Goal: Task Accomplishment & Management: Manage account settings

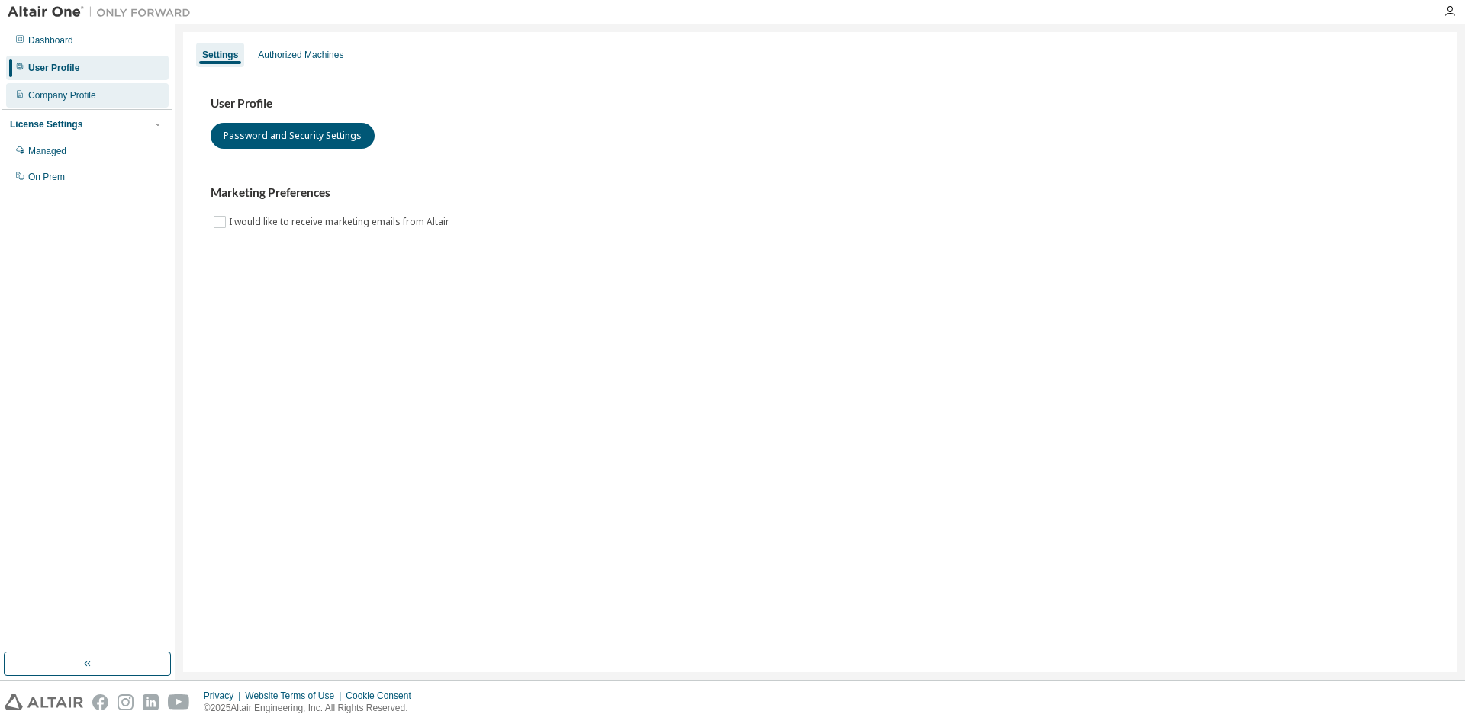
click at [125, 99] on div "Company Profile" at bounding box center [87, 95] width 163 height 24
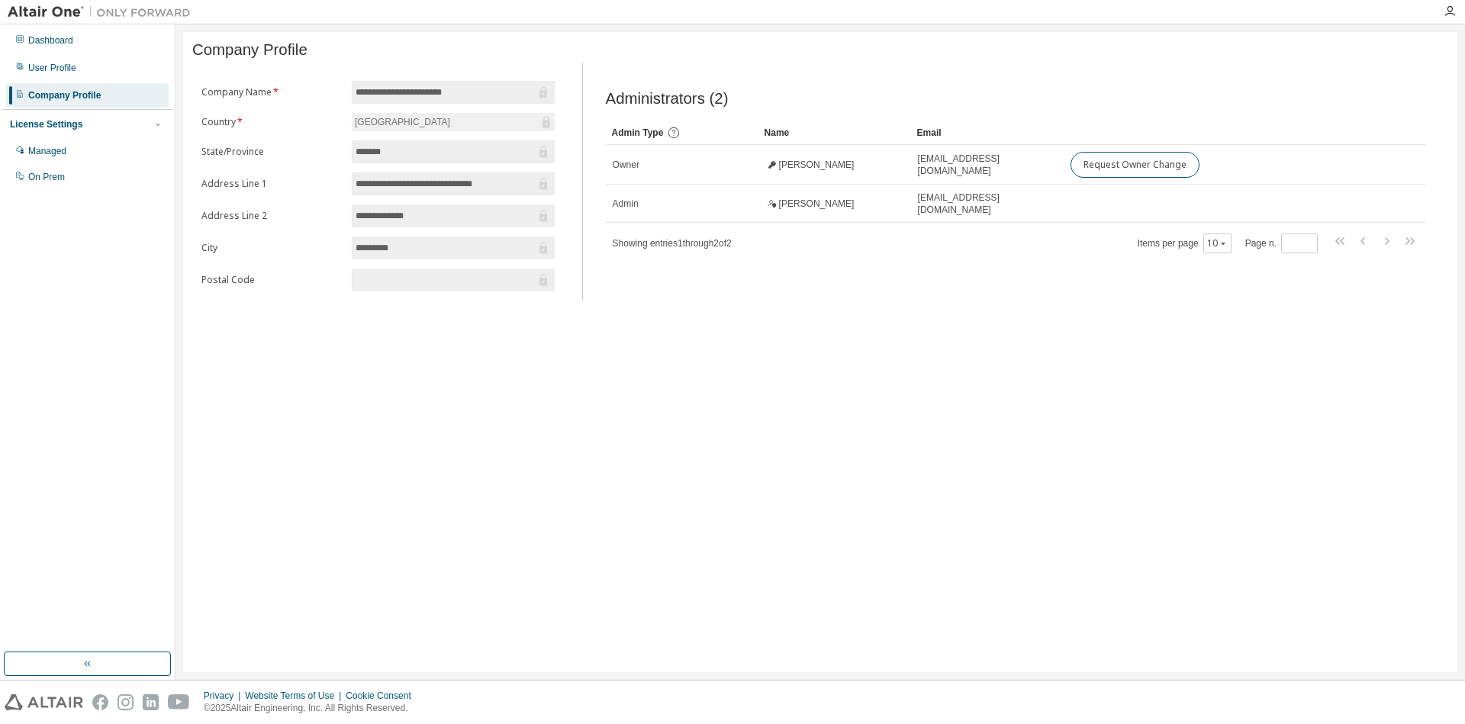
click at [413, 285] on input "text" at bounding box center [446, 279] width 180 height 15
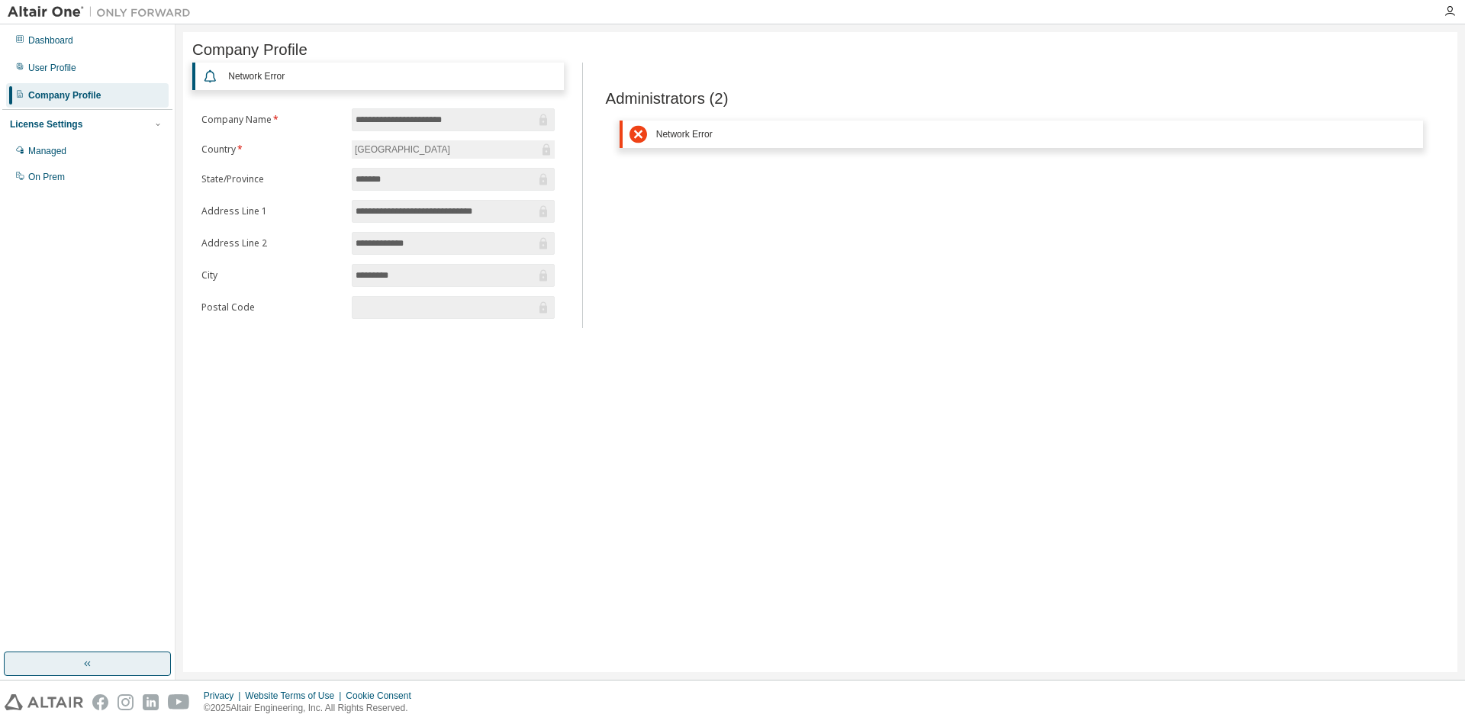
click at [108, 652] on button "button" at bounding box center [87, 664] width 167 height 24
